Goal: Task Accomplishment & Management: Use online tool/utility

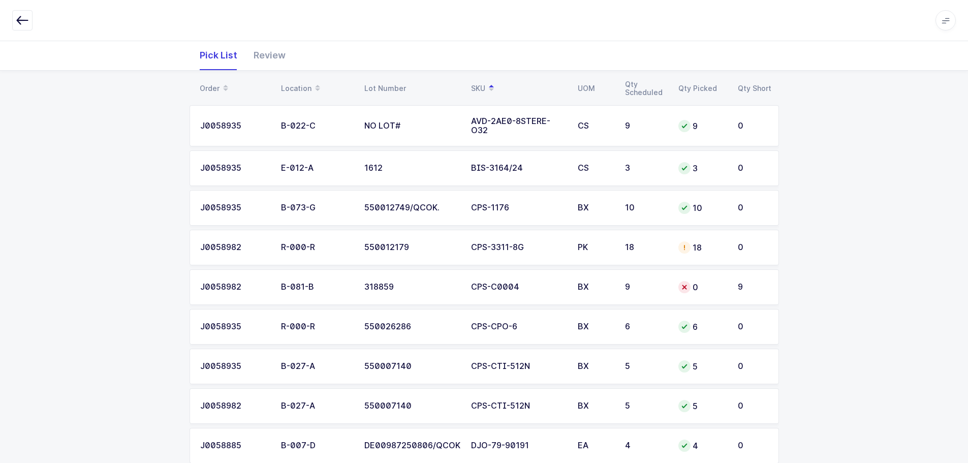
scroll to position [147, 0]
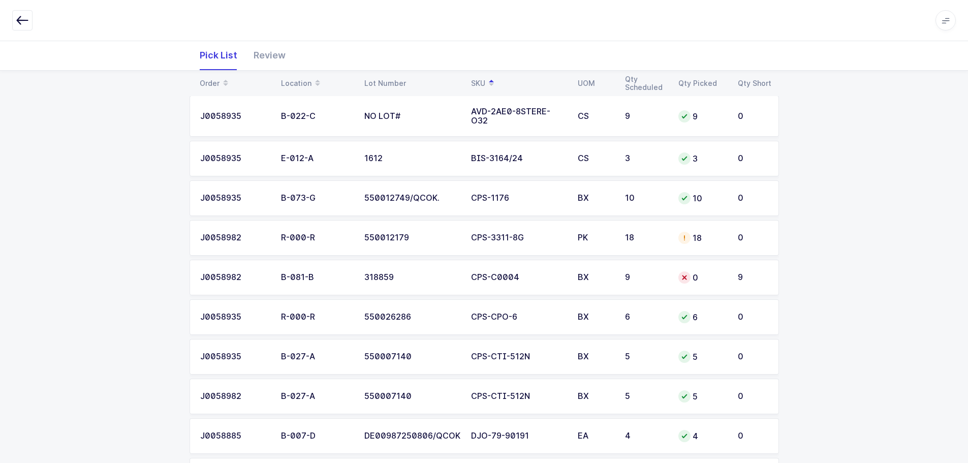
click at [32, 24] on button "button" at bounding box center [22, 20] width 20 height 20
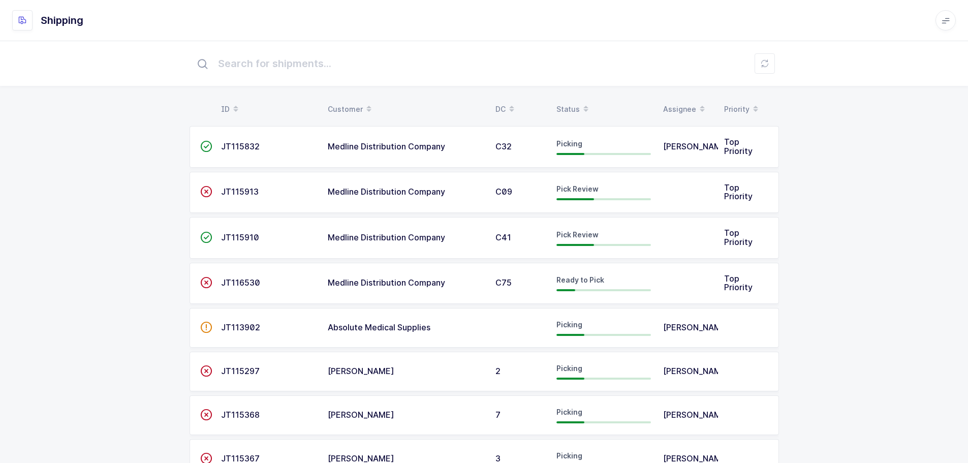
click at [564, 108] on div "Status" at bounding box center [603, 109] width 95 height 17
click at [573, 105] on div "Status" at bounding box center [603, 109] width 95 height 17
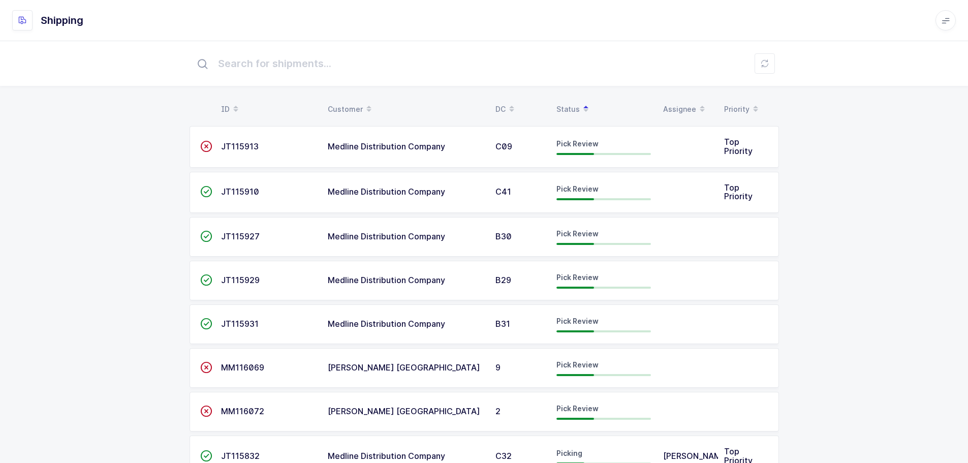
click at [223, 228] on td "JT115927" at bounding box center [268, 237] width 107 height 40
click at [244, 243] on td "JT115927" at bounding box center [268, 237] width 107 height 40
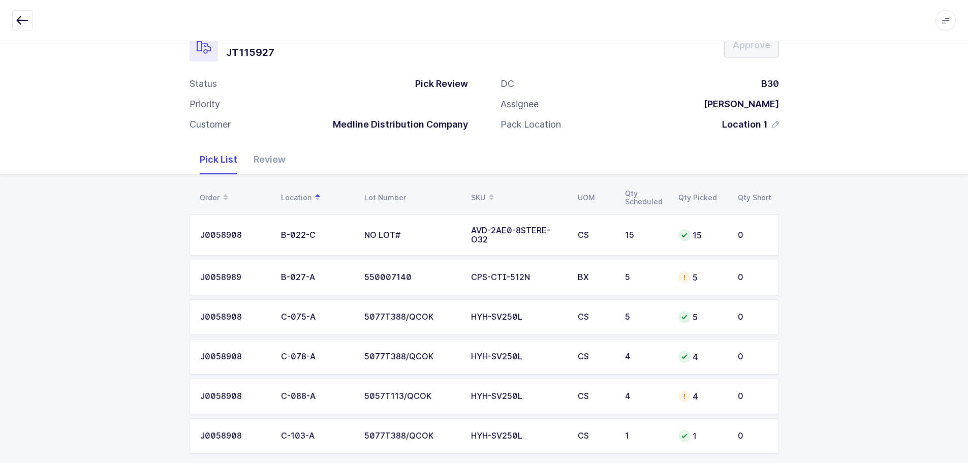
scroll to position [43, 0]
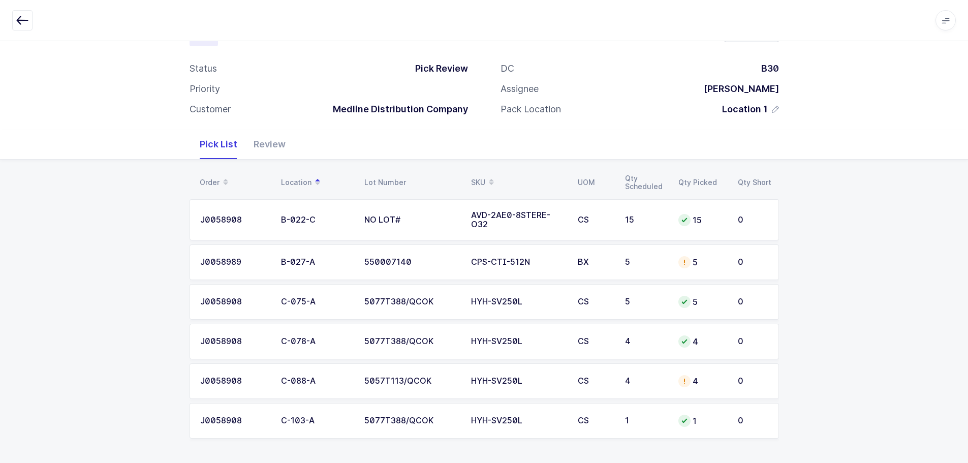
click at [587, 254] on td "BX" at bounding box center [595, 262] width 47 height 36
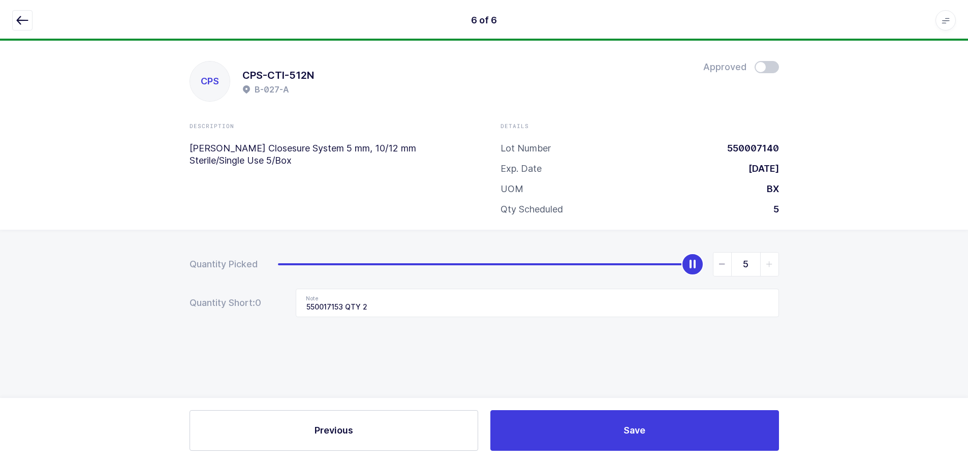
scroll to position [0, 0]
click at [729, 266] on icon "slider between 0 and 5" at bounding box center [726, 264] width 7 height 7
click at [731, 266] on span "slider between 0 and 5" at bounding box center [726, 264] width 18 height 23
type input "3"
click at [765, 67] on span at bounding box center [770, 67] width 24 height 12
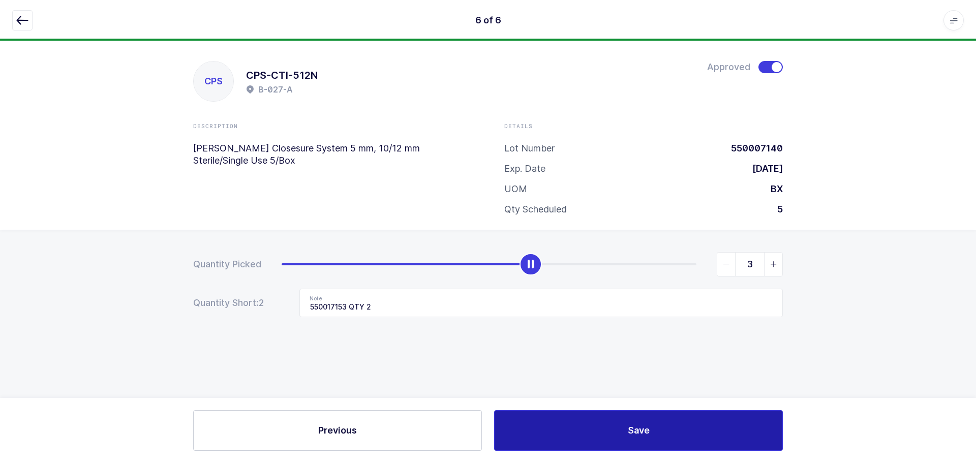
click at [621, 437] on button "Save" at bounding box center [638, 430] width 289 height 41
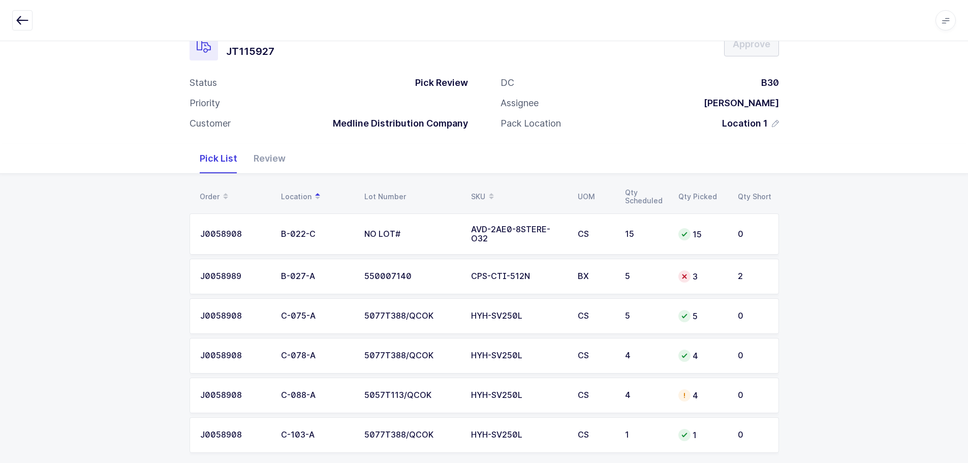
scroll to position [43, 0]
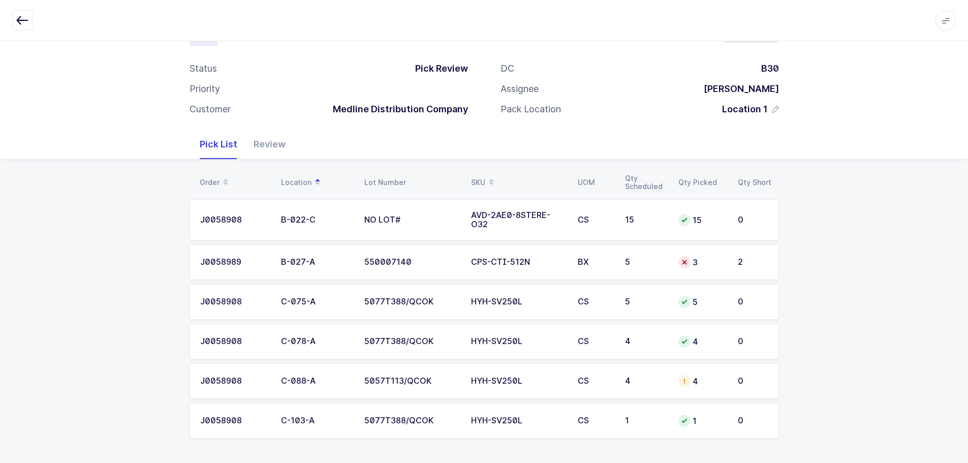
click at [465, 357] on td "HYH-SV250L" at bounding box center [518, 342] width 107 height 36
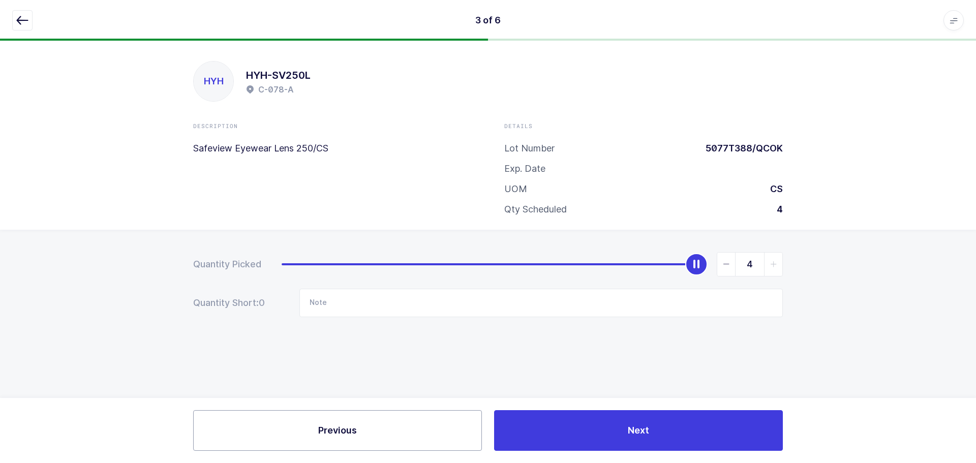
click at [277, 440] on button "Previous" at bounding box center [337, 430] width 289 height 41
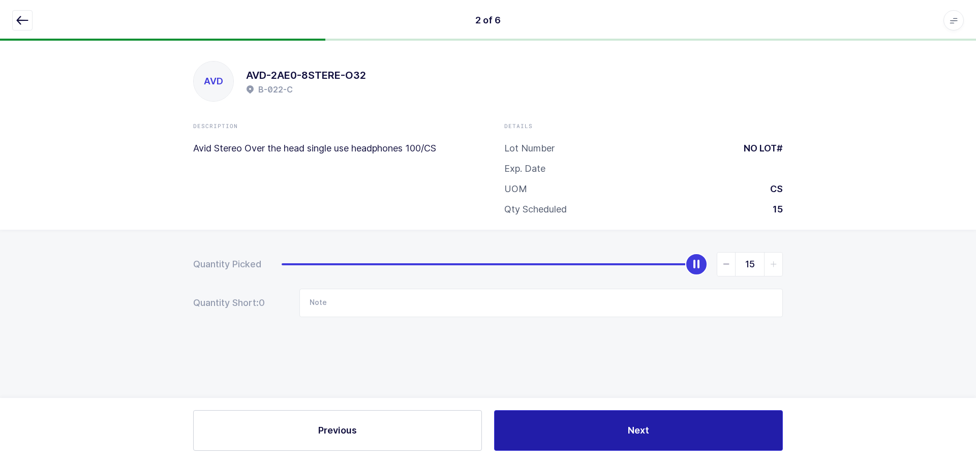
click at [635, 423] on button "Next" at bounding box center [638, 430] width 289 height 41
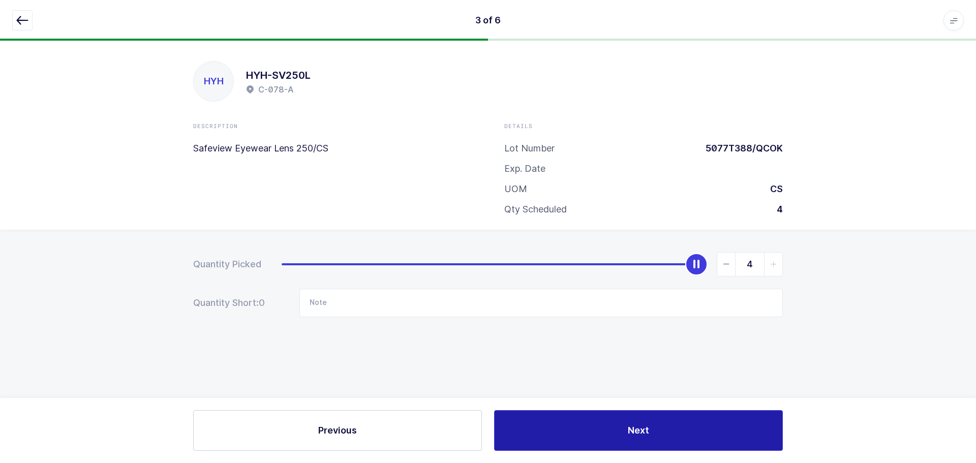
click at [635, 423] on button "Next" at bounding box center [638, 430] width 289 height 41
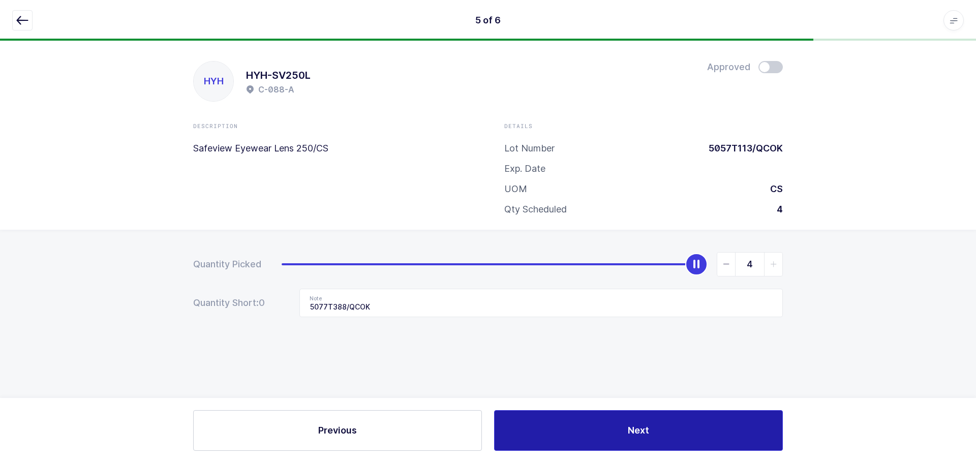
click at [635, 423] on button "Next" at bounding box center [638, 430] width 289 height 41
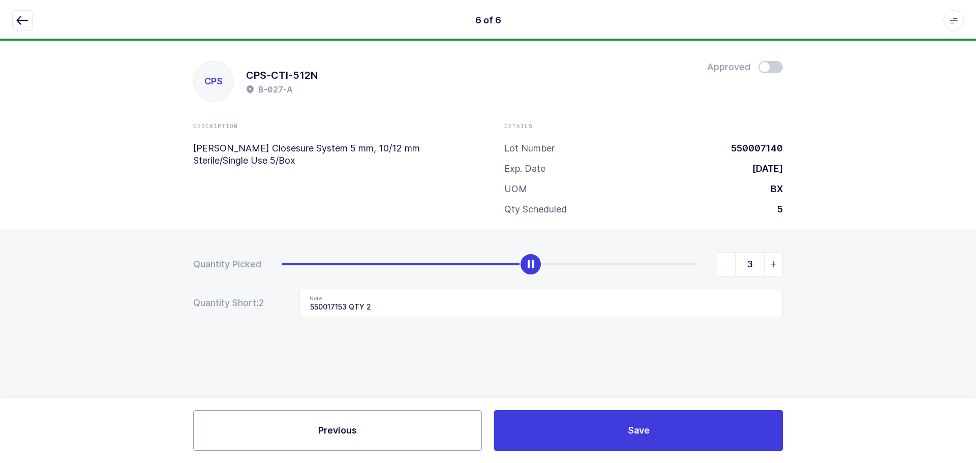
click at [307, 446] on button "Previous" at bounding box center [337, 430] width 289 height 41
type input "5077T388/QCOK"
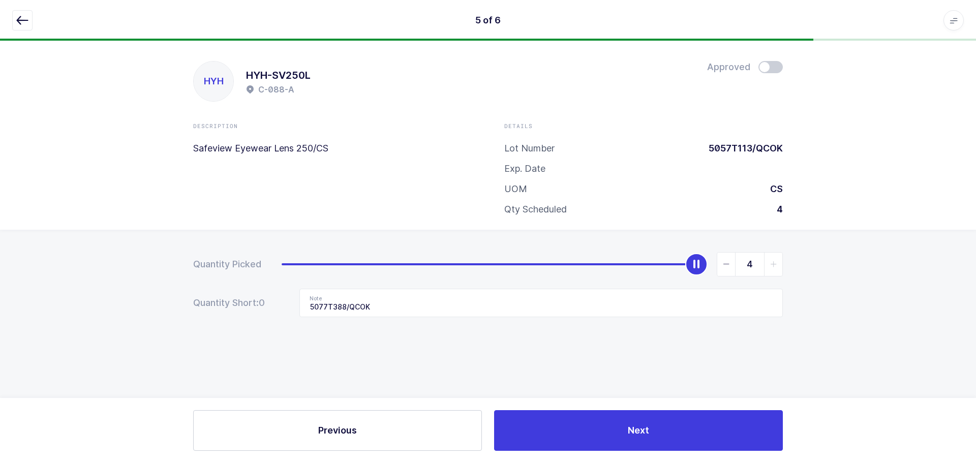
click at [769, 71] on span at bounding box center [770, 67] width 24 height 12
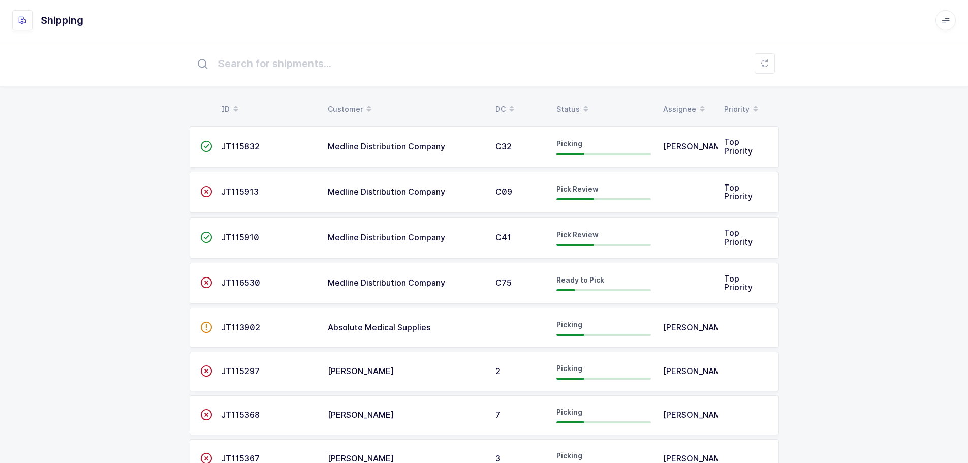
click at [573, 107] on div "Status" at bounding box center [603, 109] width 95 height 17
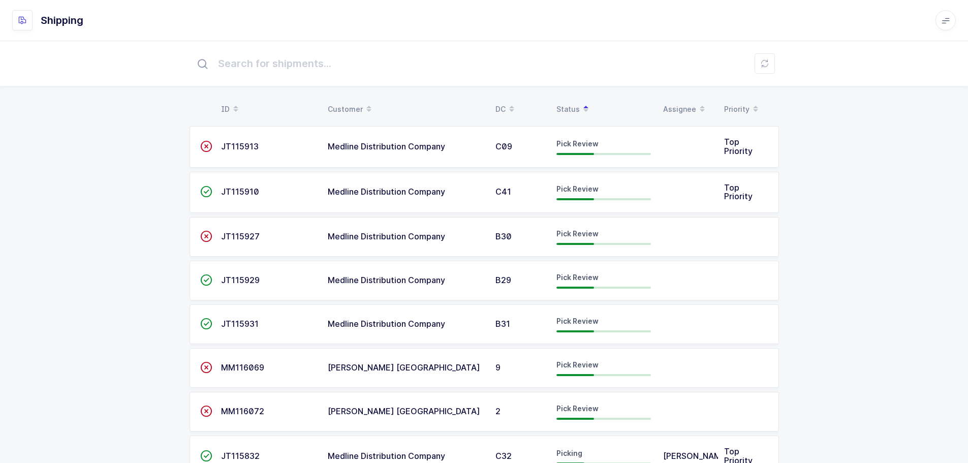
click at [243, 237] on span "JT115927" at bounding box center [240, 236] width 39 height 10
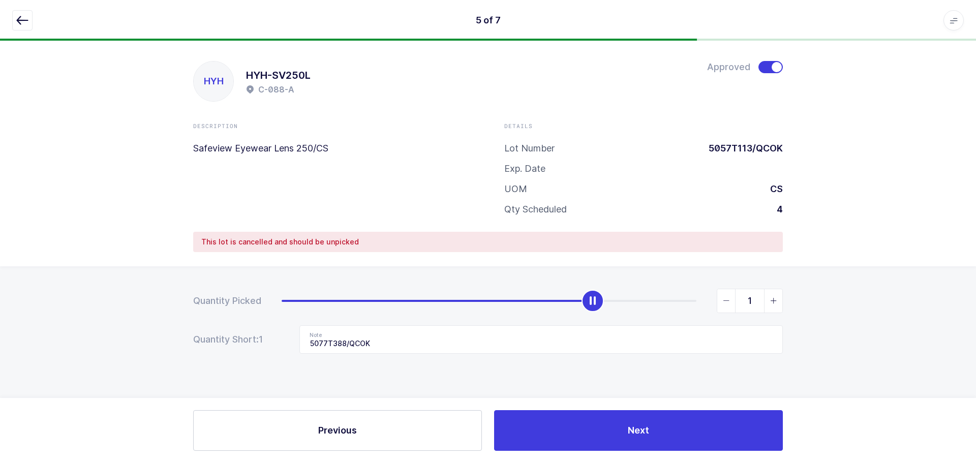
type input "0"
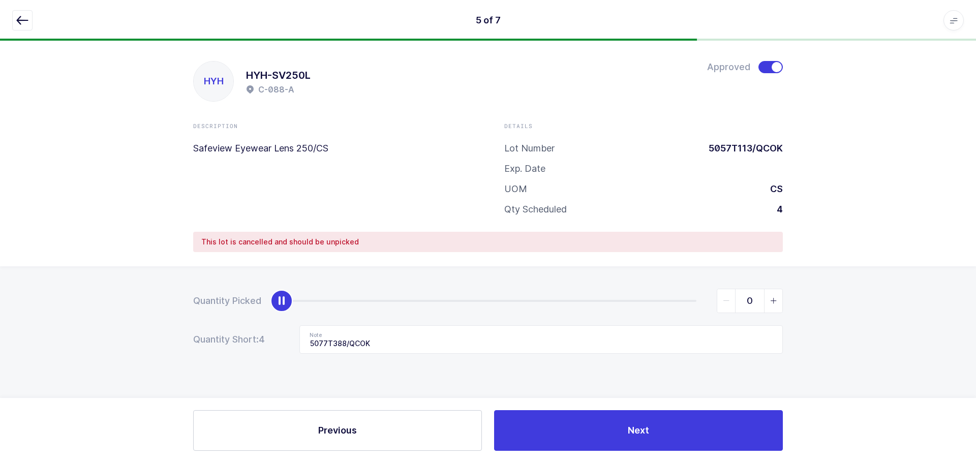
drag, startPoint x: 695, startPoint y: 304, endPoint x: 225, endPoint y: 321, distance: 470.9
click at [225, 321] on form "Quantity Picked 0 Quantity Short: 4 Note 5077T388/QCOK" at bounding box center [488, 321] width 590 height 65
drag, startPoint x: 391, startPoint y: 340, endPoint x: 300, endPoint y: 345, distance: 91.6
click at [300, 345] on div "Quantity Short: 4 Note 5077T388/QCOK" at bounding box center [488, 339] width 590 height 28
click at [762, 63] on span at bounding box center [770, 67] width 24 height 12
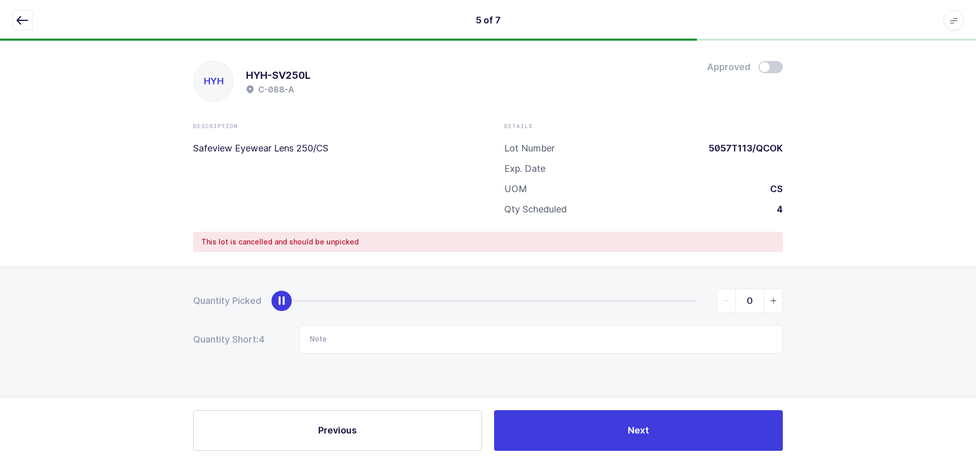
click at [18, 12] on button "button" at bounding box center [22, 20] width 20 height 20
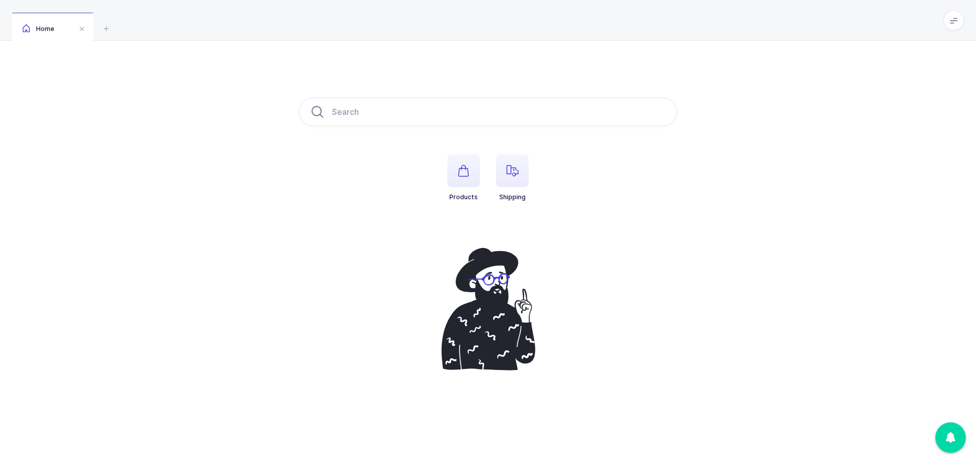
click at [510, 177] on span "button" at bounding box center [512, 170] width 33 height 33
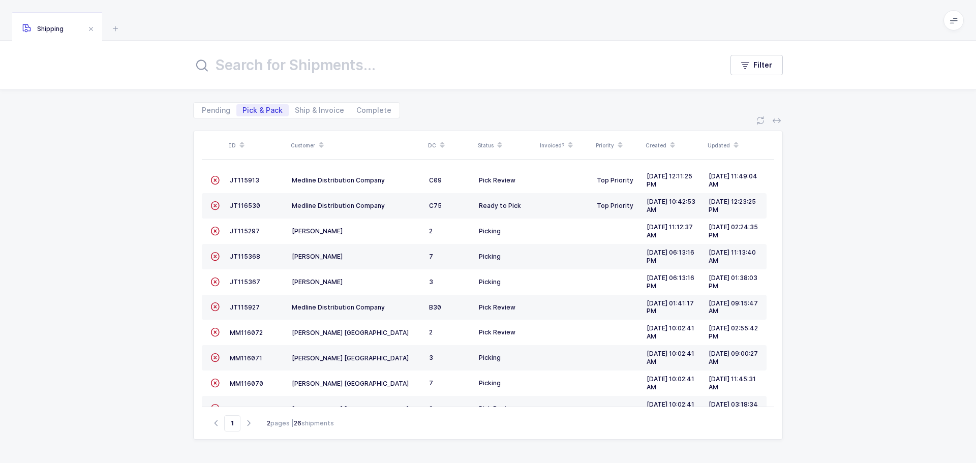
click at [241, 307] on span "JT115927" at bounding box center [245, 307] width 30 height 8
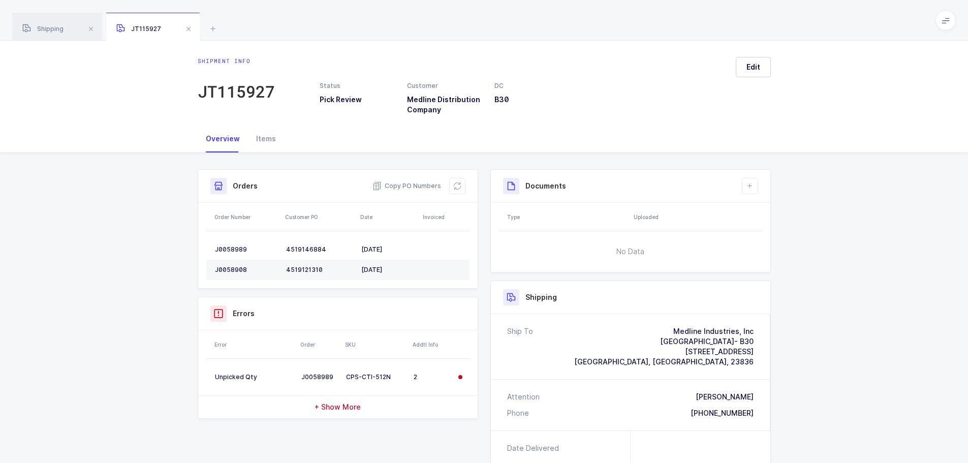
click at [454, 187] on icon at bounding box center [457, 186] width 8 height 8
click at [457, 182] on icon at bounding box center [457, 186] width 8 height 8
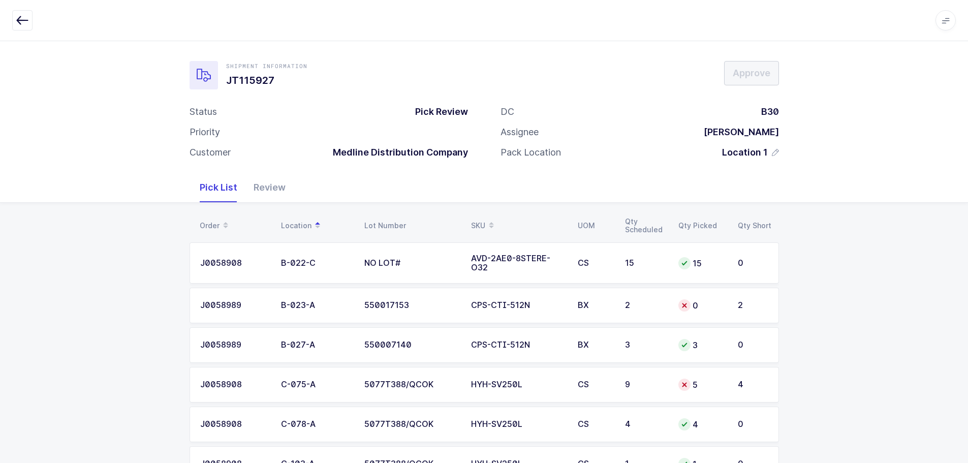
click at [681, 313] on td "0" at bounding box center [701, 306] width 59 height 36
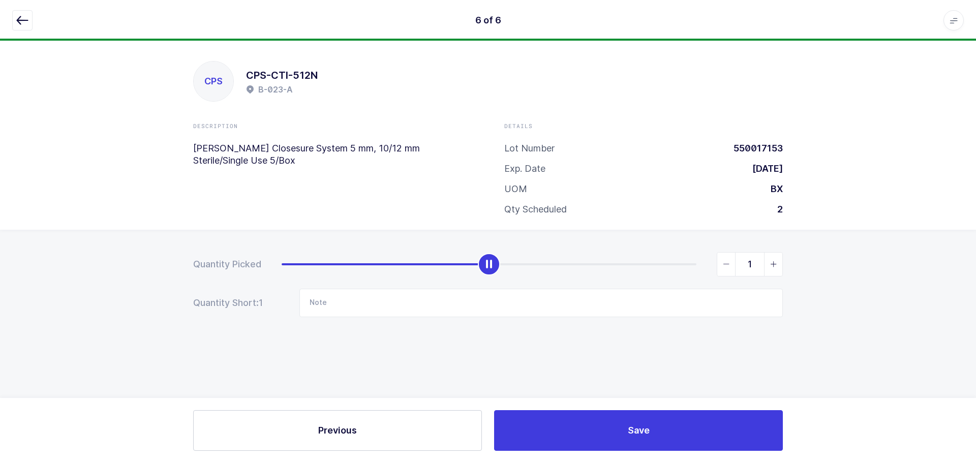
type input "2"
drag, startPoint x: 288, startPoint y: 259, endPoint x: 782, endPoint y: 251, distance: 493.5
click at [781, 253] on div "2" at bounding box center [532, 264] width 501 height 24
drag, startPoint x: 21, startPoint y: 14, endPoint x: 89, endPoint y: 33, distance: 70.6
click at [21, 15] on button "button" at bounding box center [22, 20] width 20 height 20
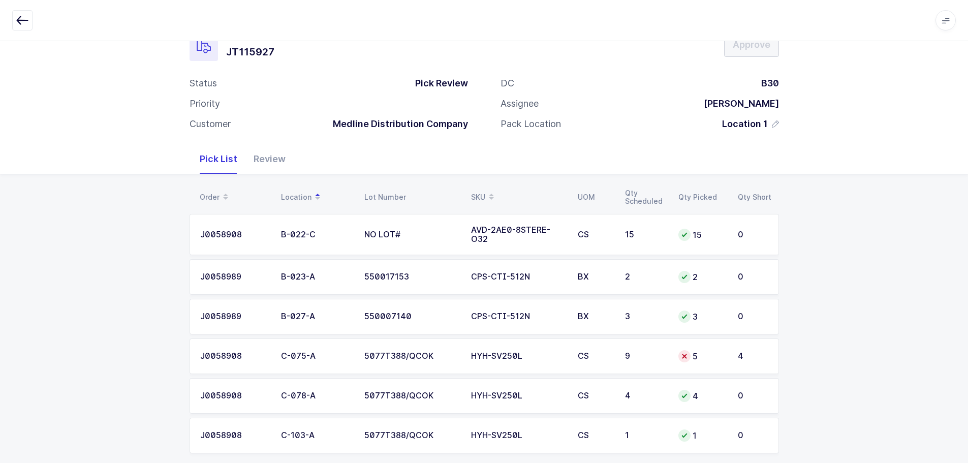
scroll to position [43, 0]
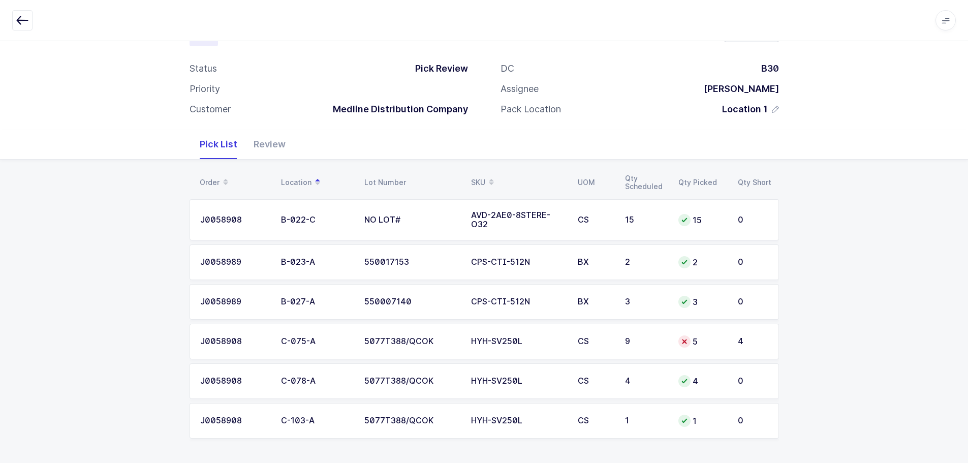
click at [638, 336] on td "9" at bounding box center [645, 342] width 53 height 36
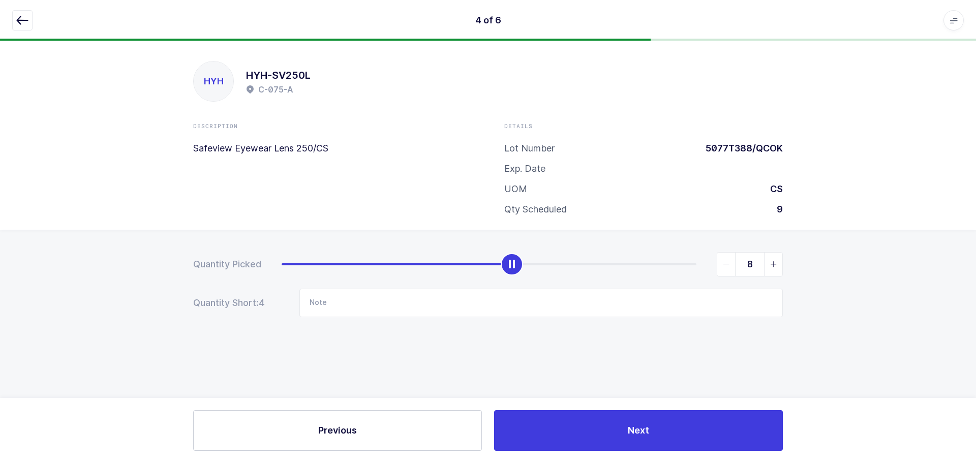
type input "9"
drag, startPoint x: 511, startPoint y: 263, endPoint x: 937, endPoint y: 274, distance: 426.0
click at [937, 274] on div "Quantity Picked 9 Quantity Short: 0 Note" at bounding box center [488, 320] width 976 height 181
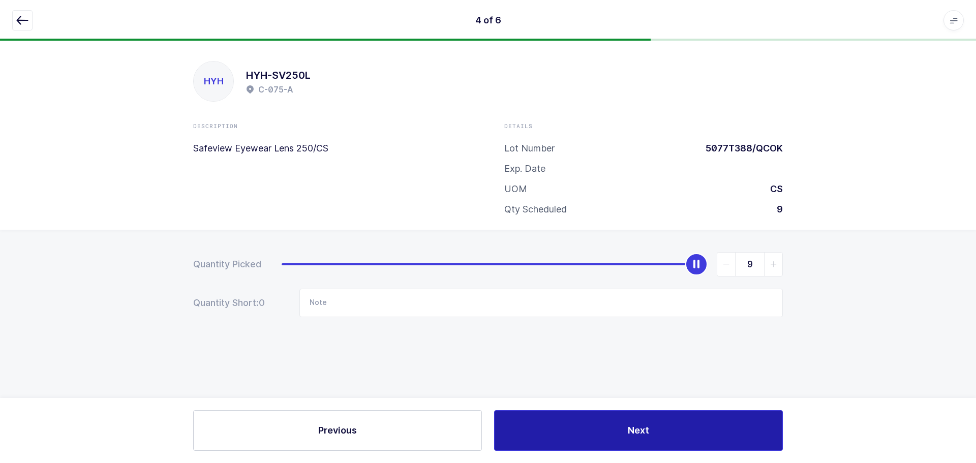
click at [716, 426] on button "Next" at bounding box center [638, 430] width 289 height 41
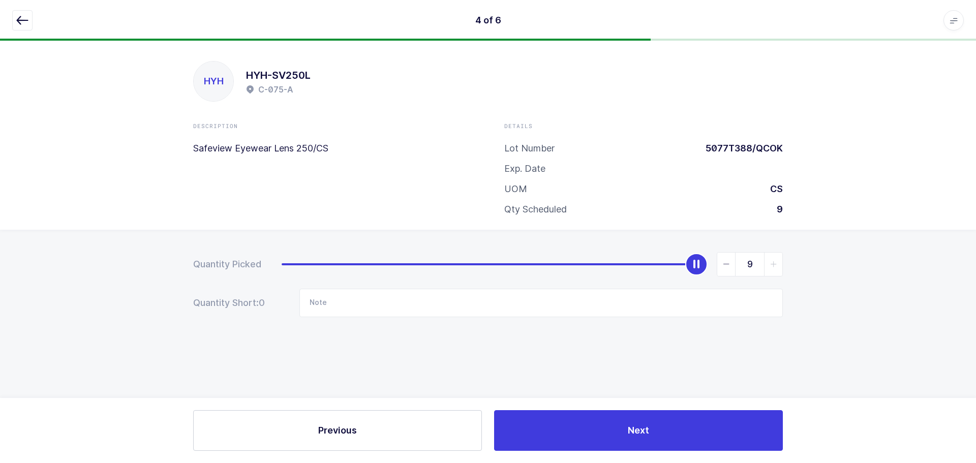
type input "550017153 QTY 2"
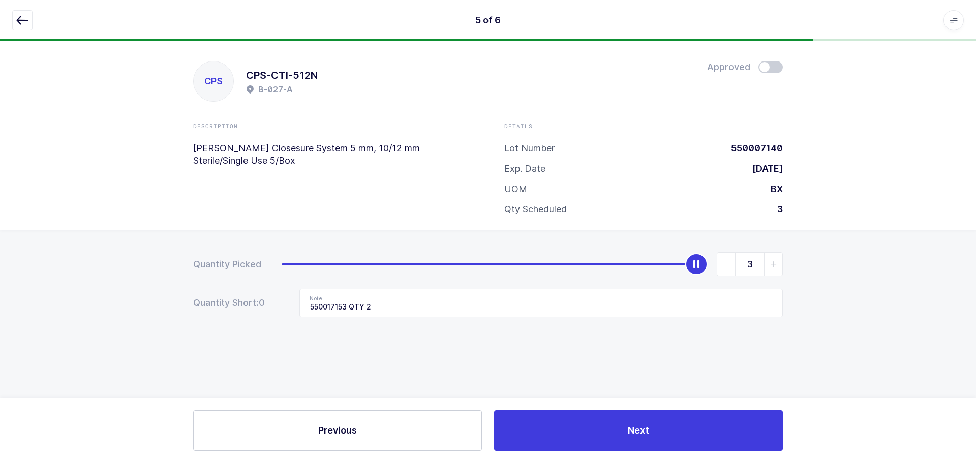
click at [22, 19] on icon "button" at bounding box center [22, 20] width 12 height 12
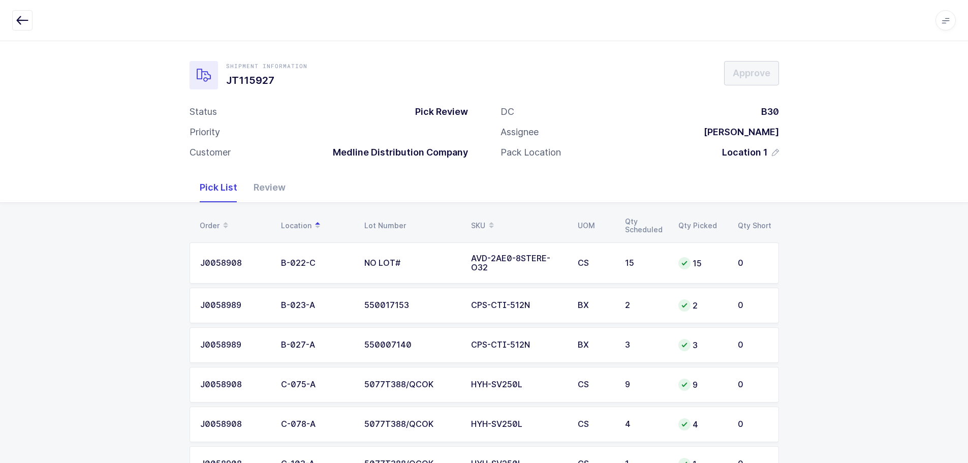
click at [273, 183] on div "Review" at bounding box center [269, 187] width 48 height 29
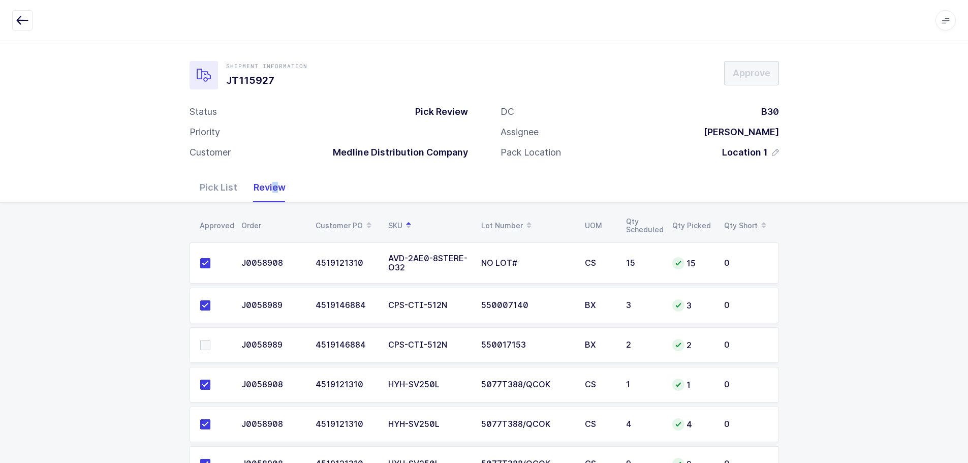
click at [209, 344] on span at bounding box center [205, 345] width 10 height 10
click at [210, 340] on input "checkbox" at bounding box center [210, 340] width 0 height 0
click at [755, 73] on span "Approve" at bounding box center [752, 73] width 38 height 13
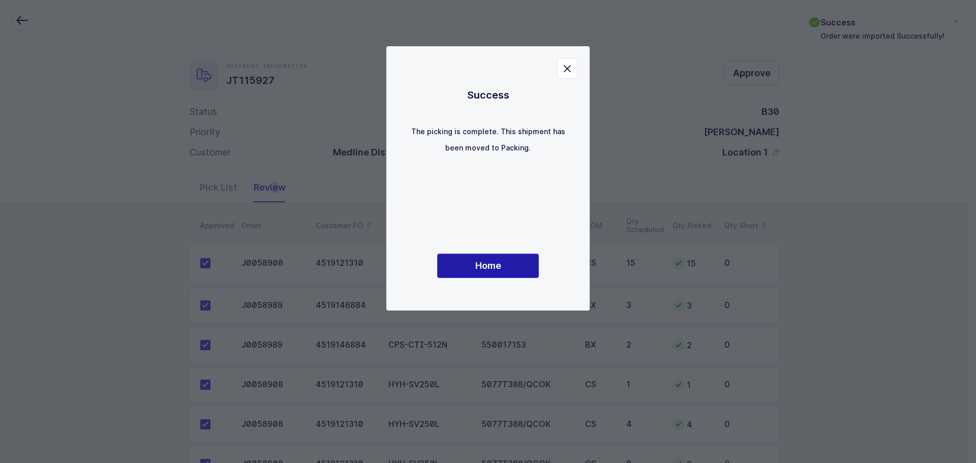
click at [479, 277] on button "Home" at bounding box center [488, 266] width 102 height 24
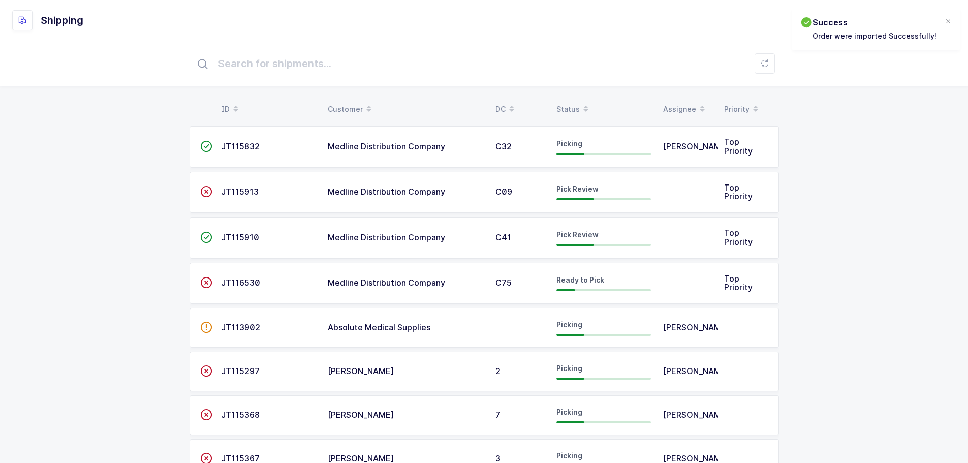
click at [572, 102] on div "Status" at bounding box center [603, 109] width 95 height 17
click at [572, 106] on div "Status" at bounding box center [603, 109] width 95 height 17
click at [580, 106] on span at bounding box center [586, 109] width 12 height 17
